Goal: Task Accomplishment & Management: Use online tool/utility

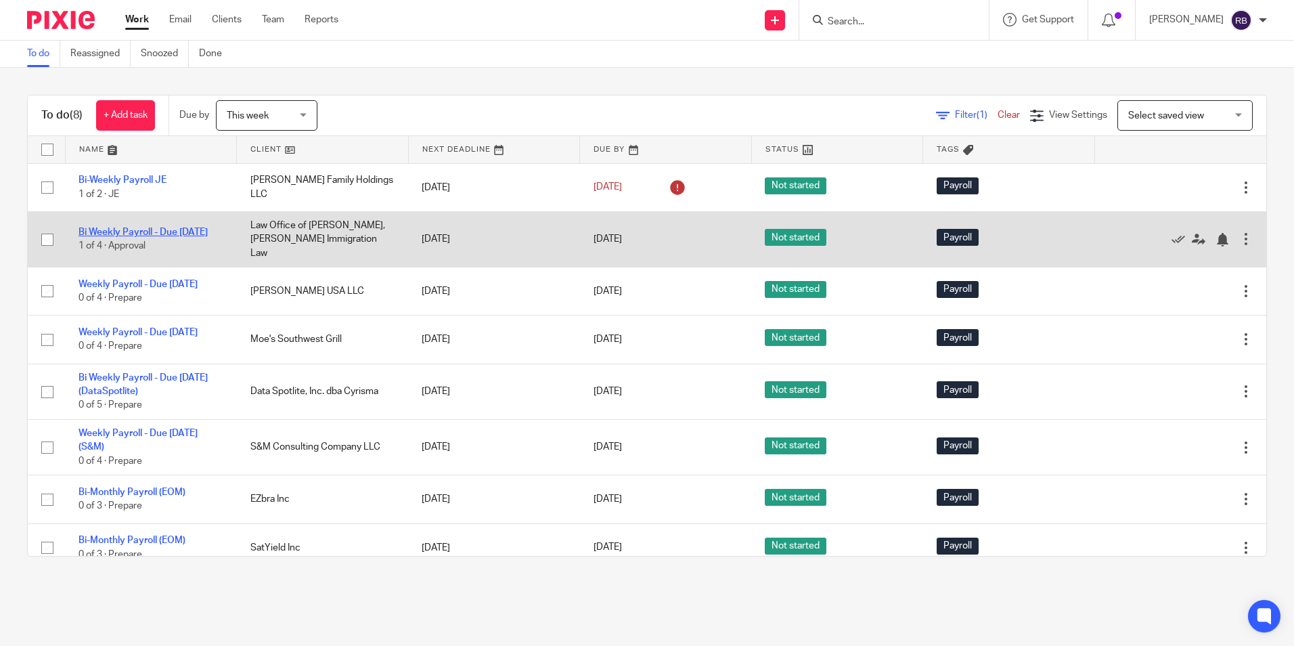
click at [149, 227] on link "Bi Weekly Payroll - Due [DATE]" at bounding box center [143, 231] width 129 height 9
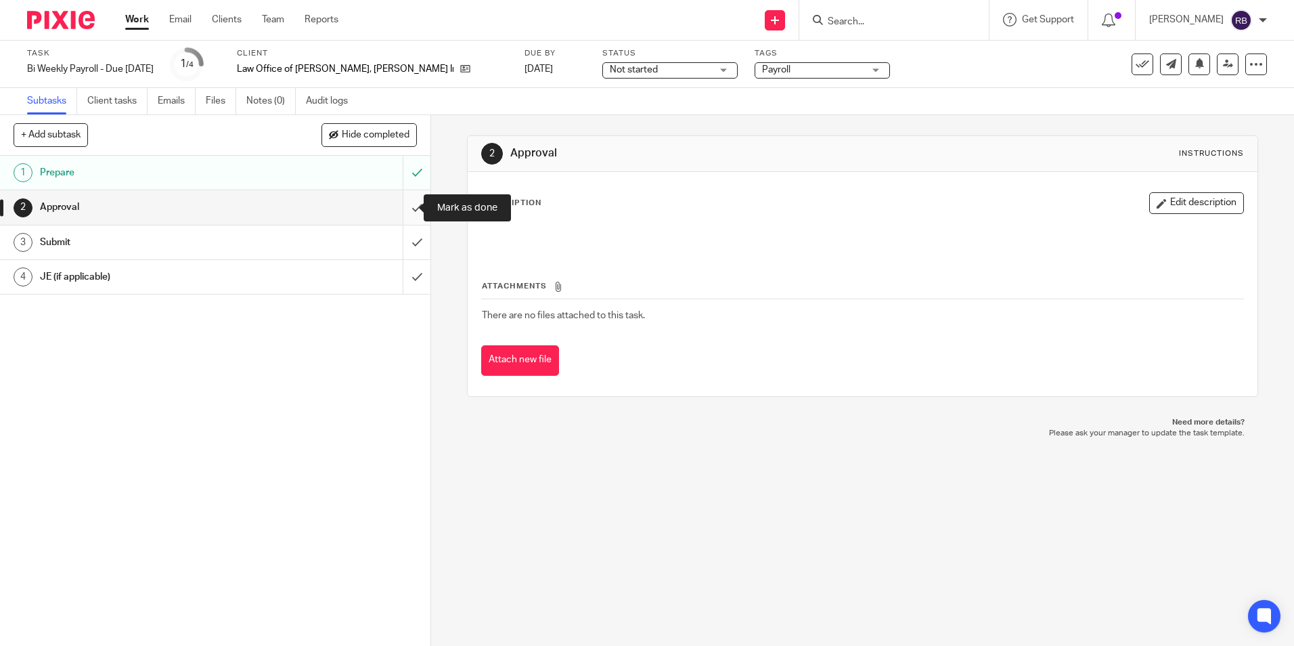
click at [404, 207] on input "submit" at bounding box center [215, 207] width 430 height 34
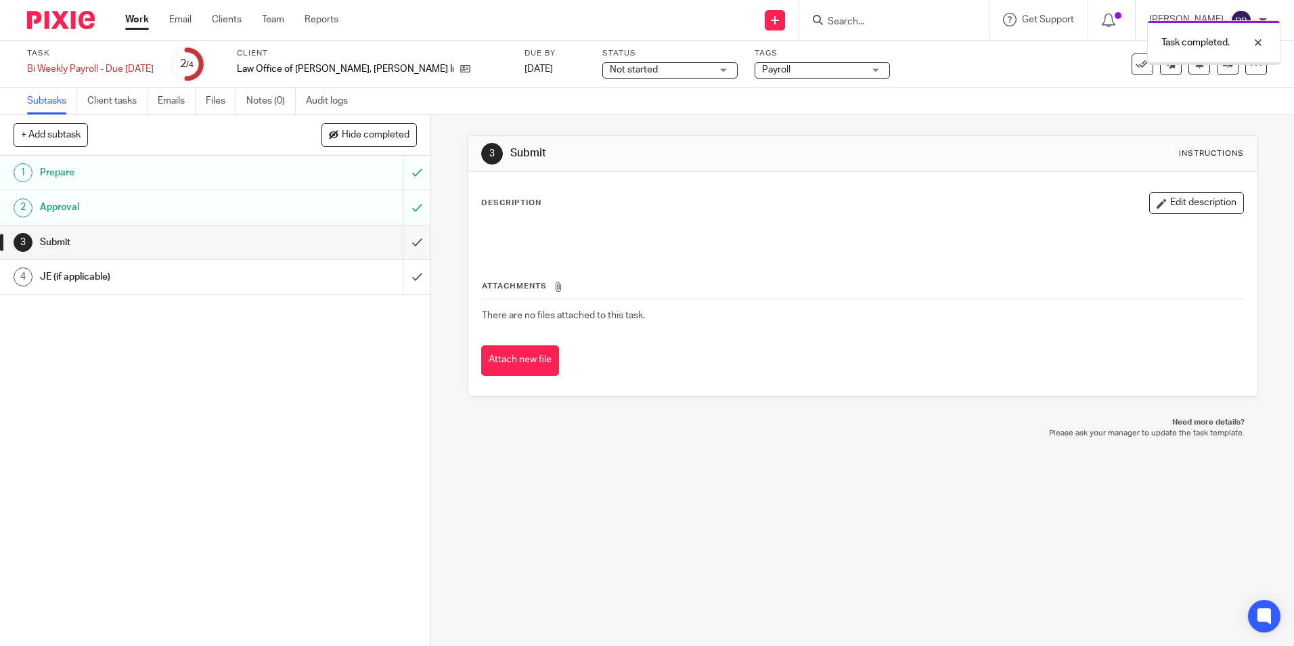
click at [402, 242] on input "submit" at bounding box center [215, 242] width 430 height 34
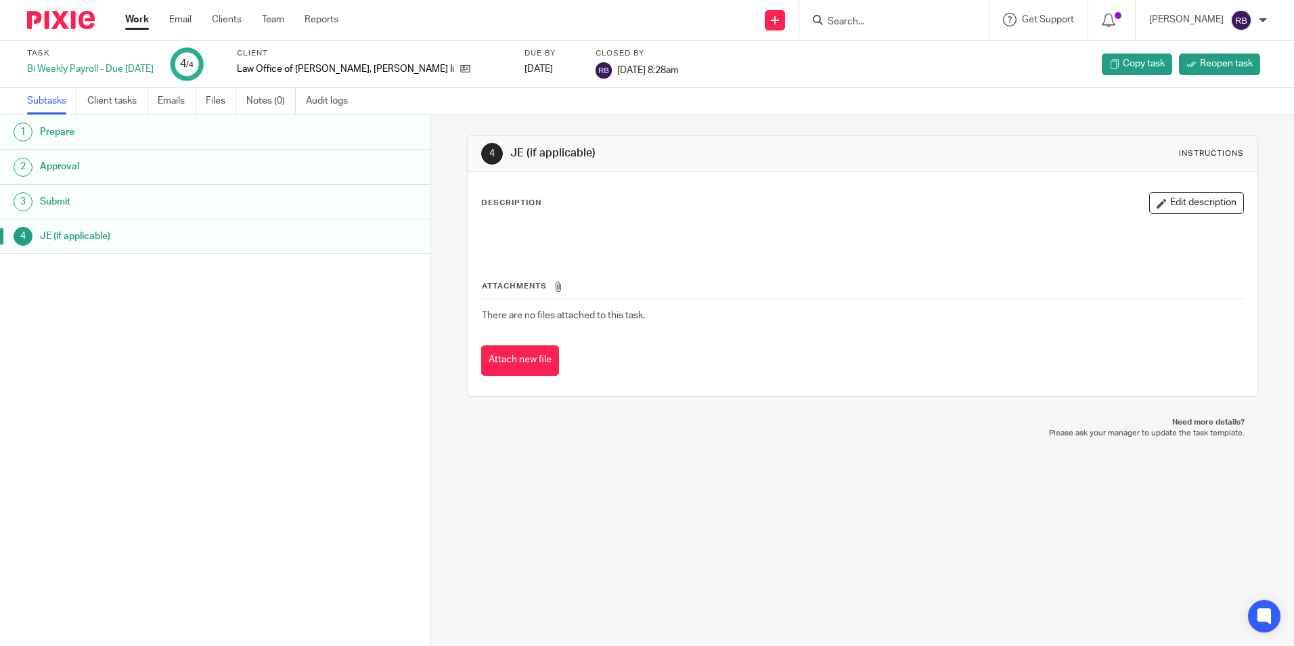
click at [141, 13] on link "Work" at bounding box center [137, 20] width 24 height 14
